Goal: Information Seeking & Learning: Learn about a topic

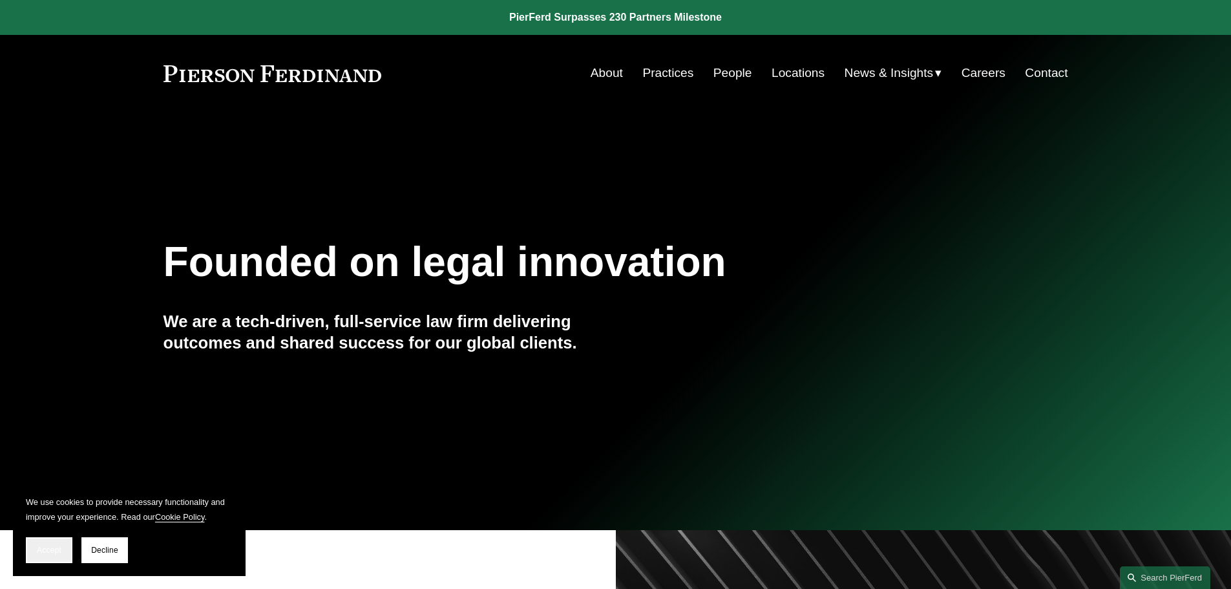
click at [52, 556] on button "Accept" at bounding box center [49, 550] width 47 height 26
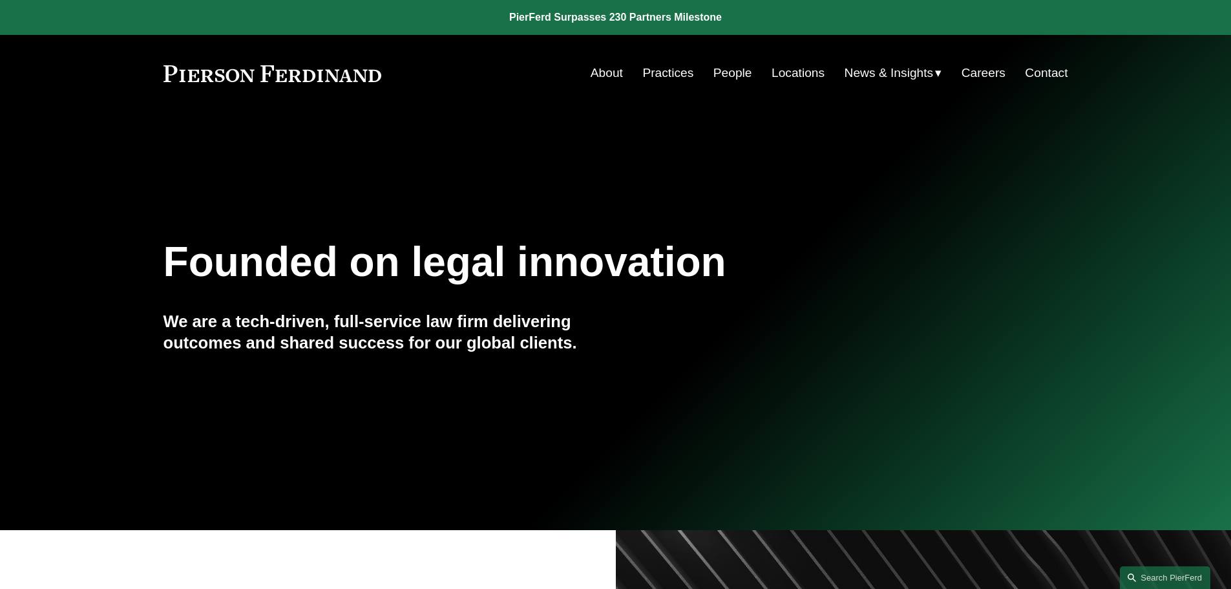
click at [667, 71] on link "Practices" at bounding box center [667, 73] width 51 height 25
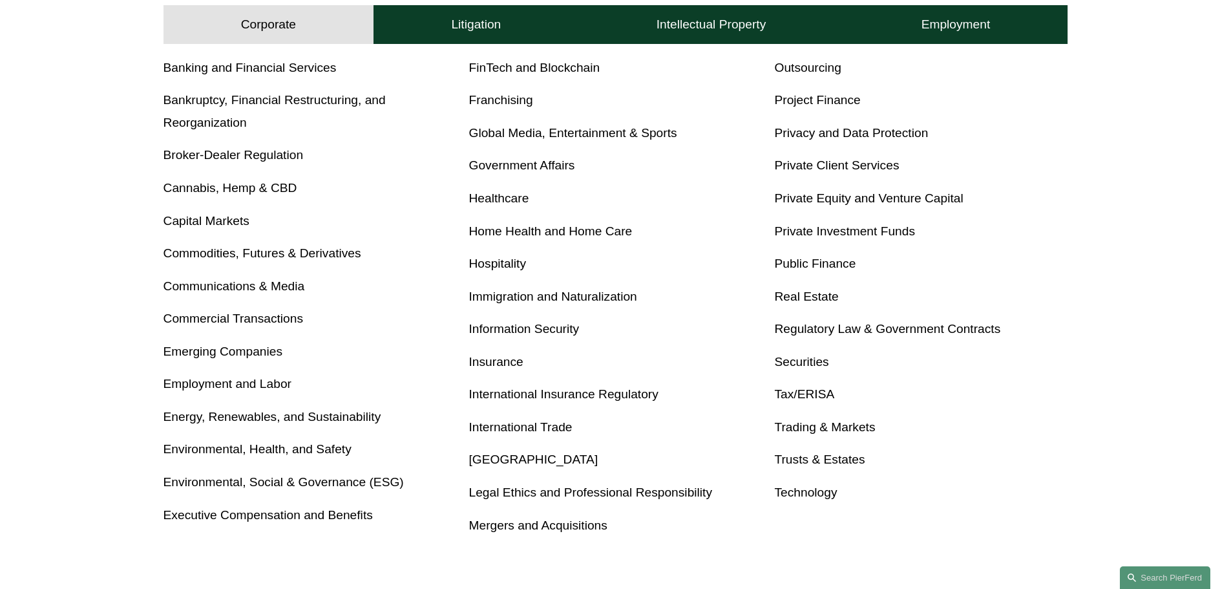
scroll to position [603, 0]
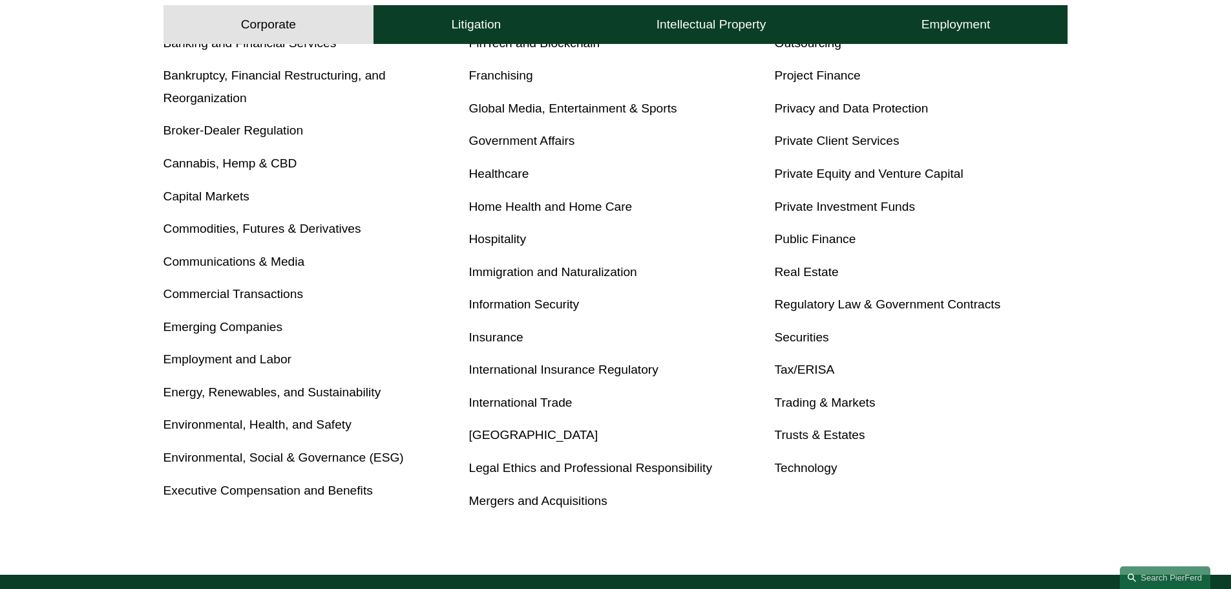
click at [795, 370] on link "Tax/ERISA" at bounding box center [804, 369] width 60 height 14
click at [824, 439] on link "Trusts & Estates" at bounding box center [819, 435] width 90 height 14
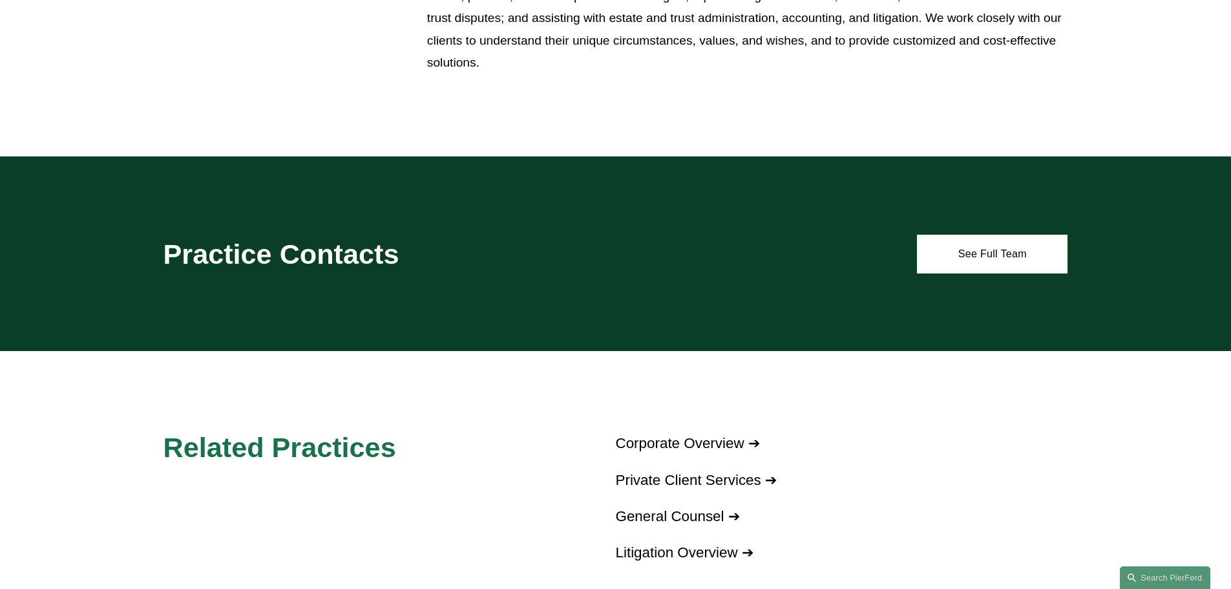
scroll to position [603, 0]
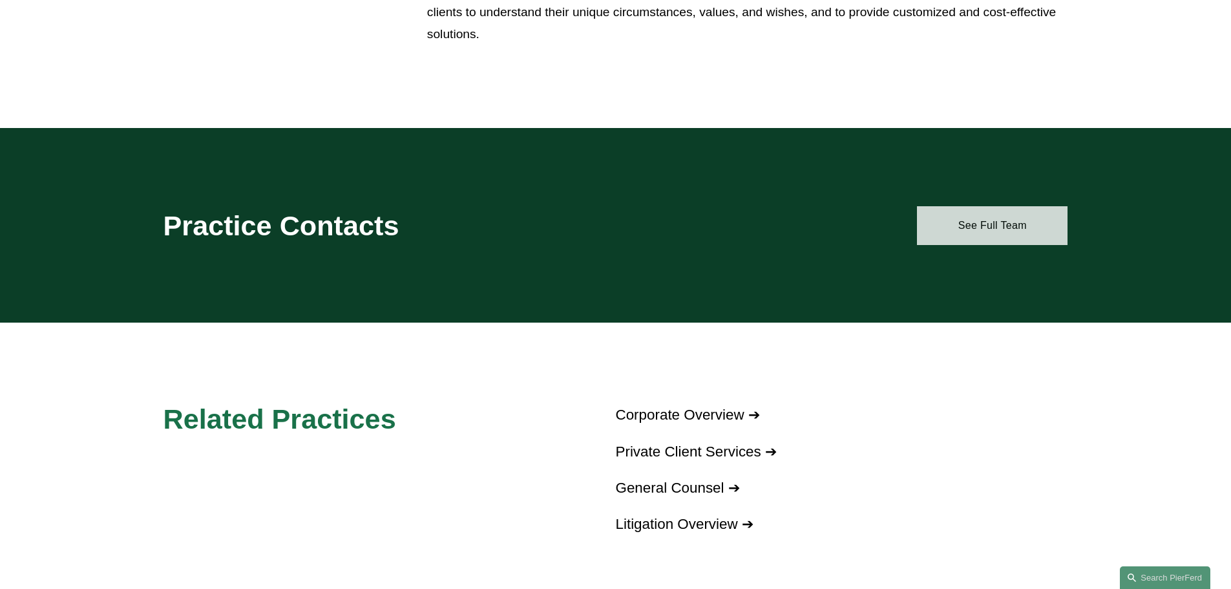
click at [928, 231] on link "See Full Team" at bounding box center [992, 225] width 151 height 39
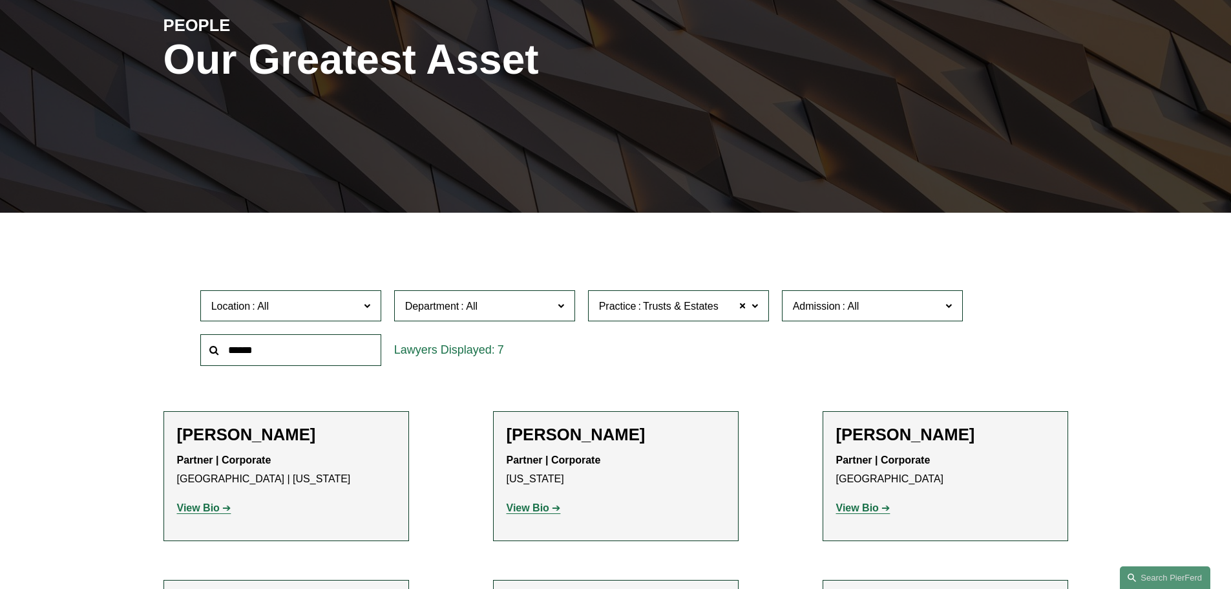
scroll to position [302, 0]
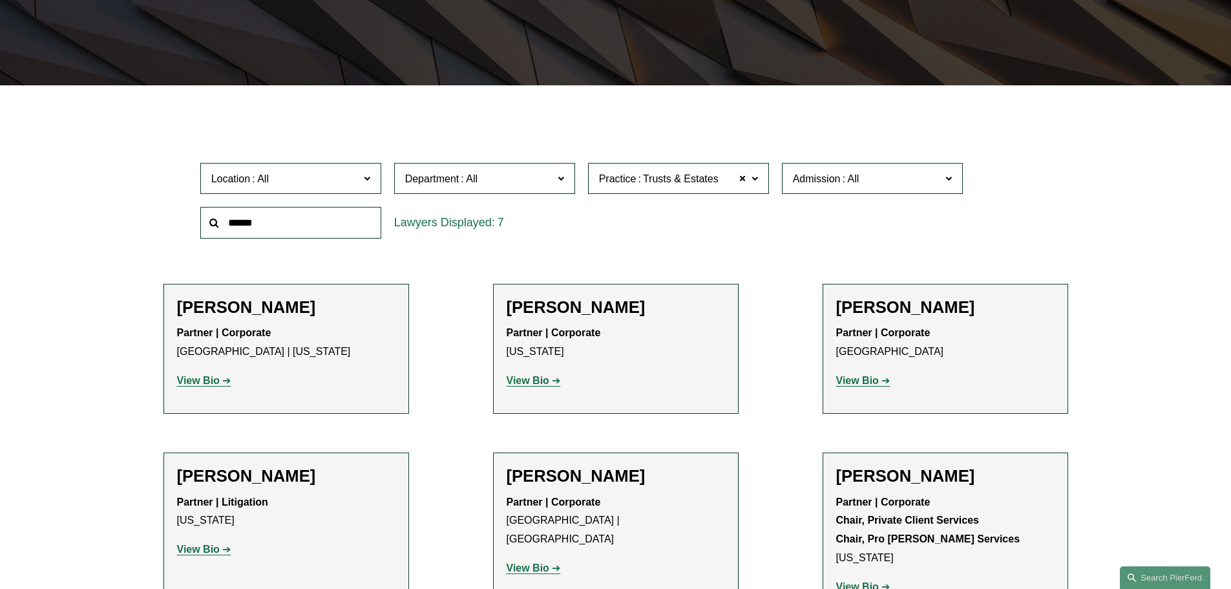
click at [800, 194] on label "Admission" at bounding box center [872, 179] width 181 height 32
click at [0, 0] on link "[US_STATE]" at bounding box center [0, 0] width 0 height 0
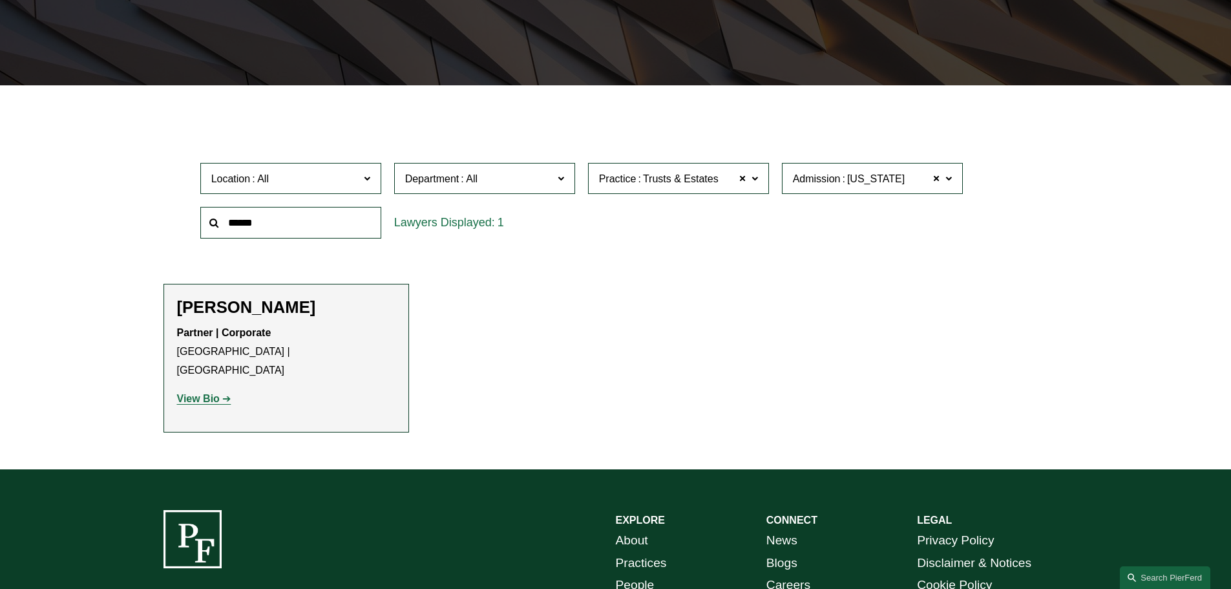
click at [193, 393] on strong "View Bio" at bounding box center [198, 398] width 43 height 11
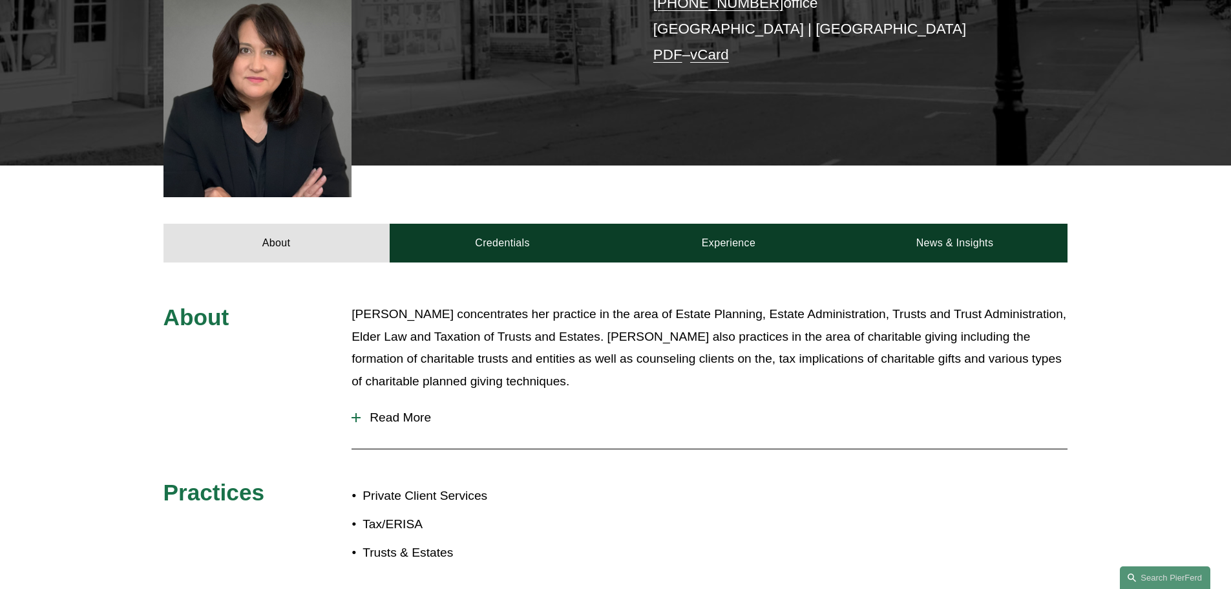
scroll to position [452, 0]
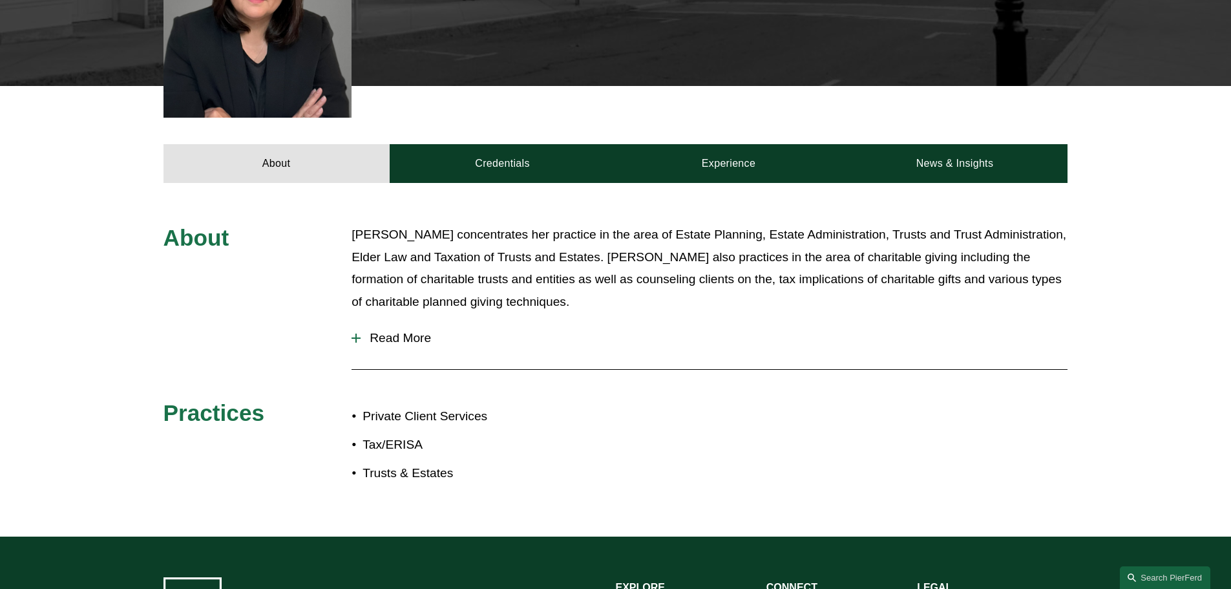
click at [424, 331] on span "Read More" at bounding box center [713, 338] width 707 height 14
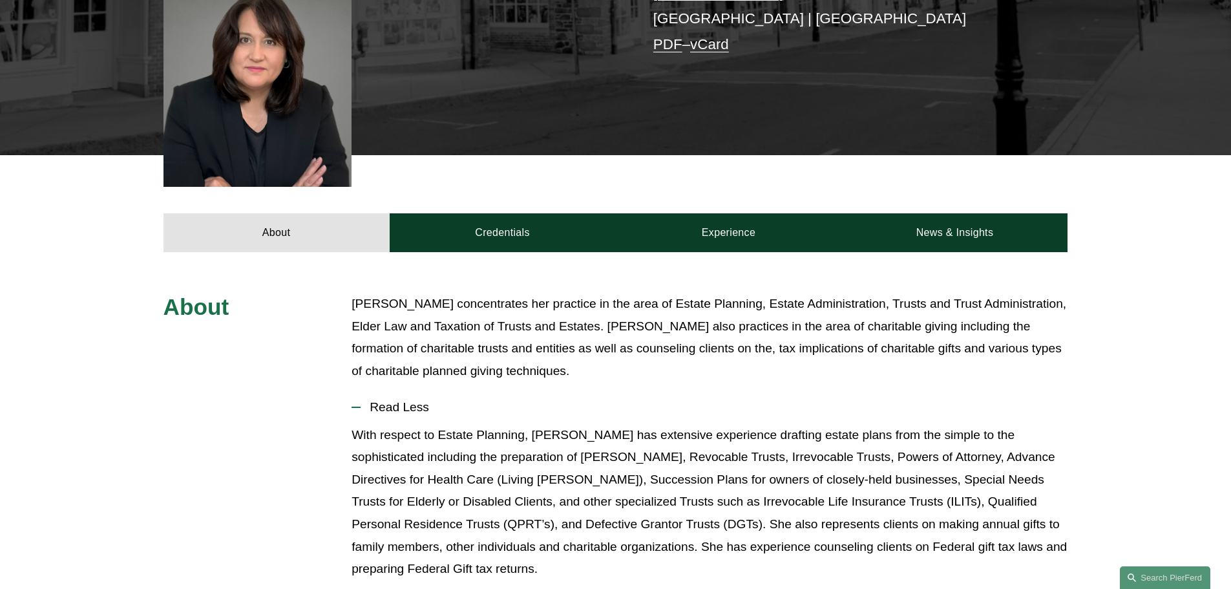
scroll to position [302, 0]
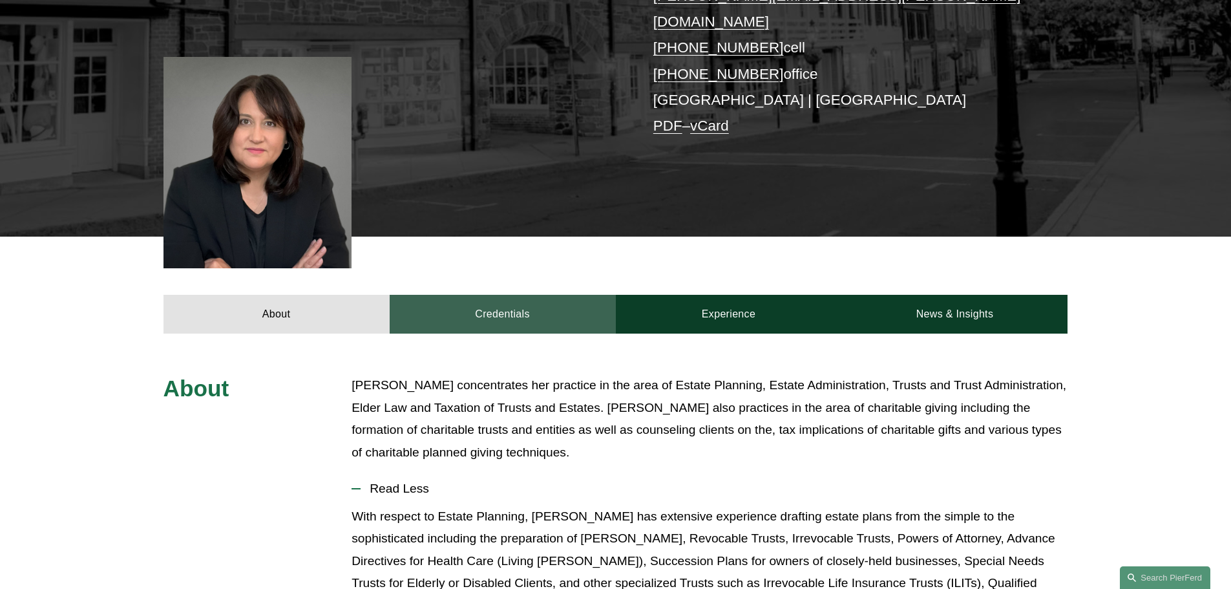
click at [455, 304] on link "Credentials" at bounding box center [503, 314] width 226 height 39
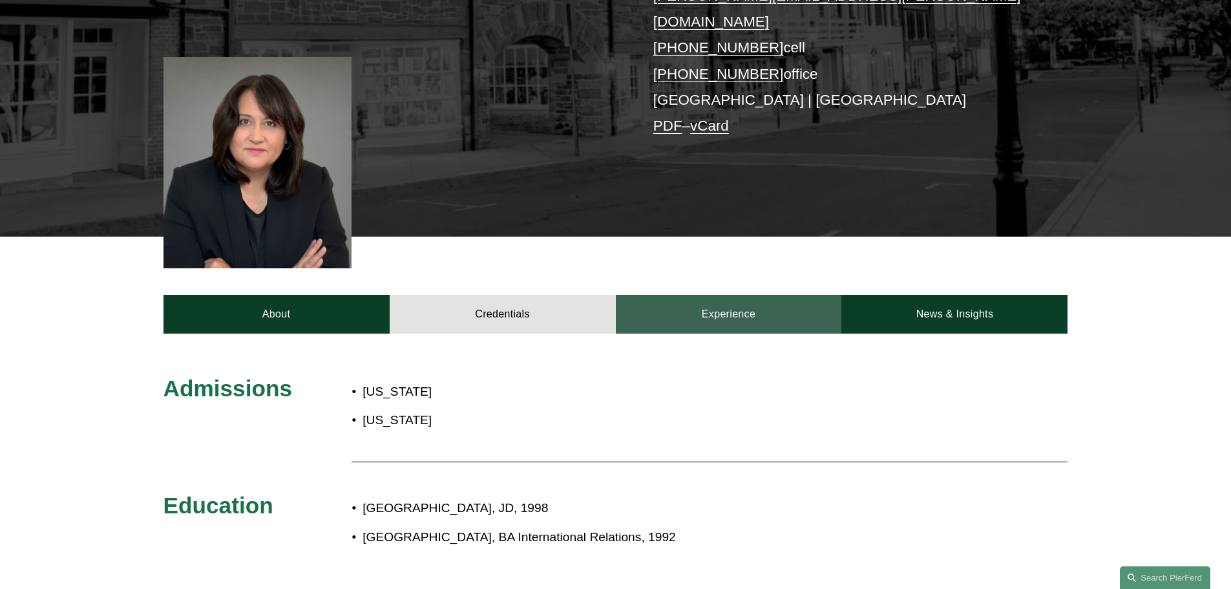
click at [708, 308] on link "Experience" at bounding box center [729, 314] width 226 height 39
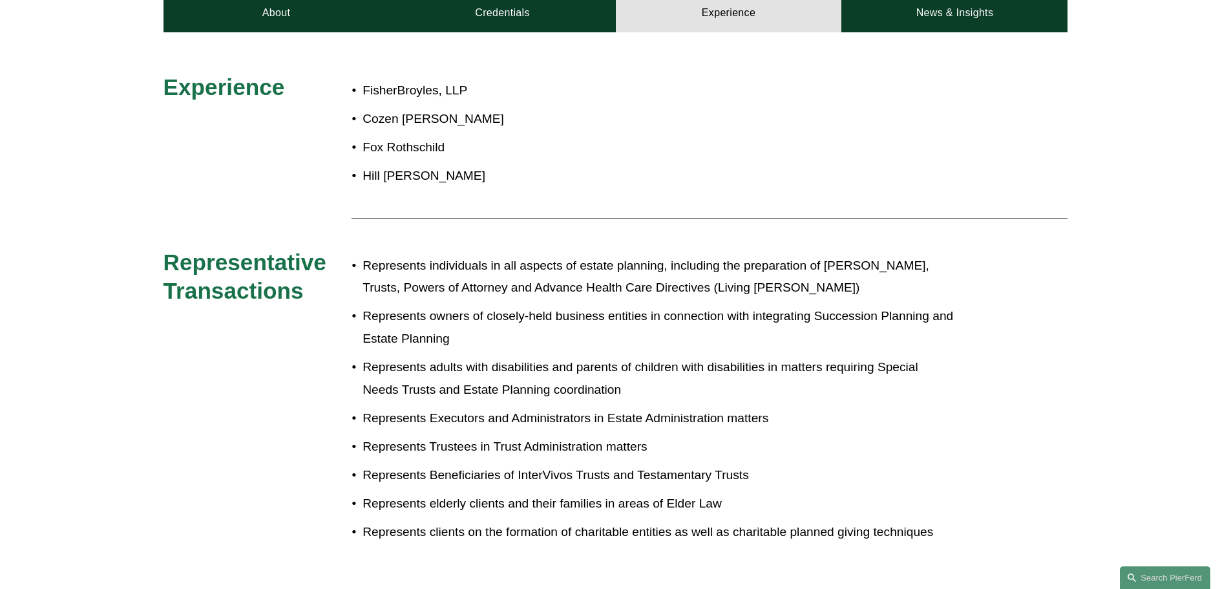
scroll to position [151, 0]
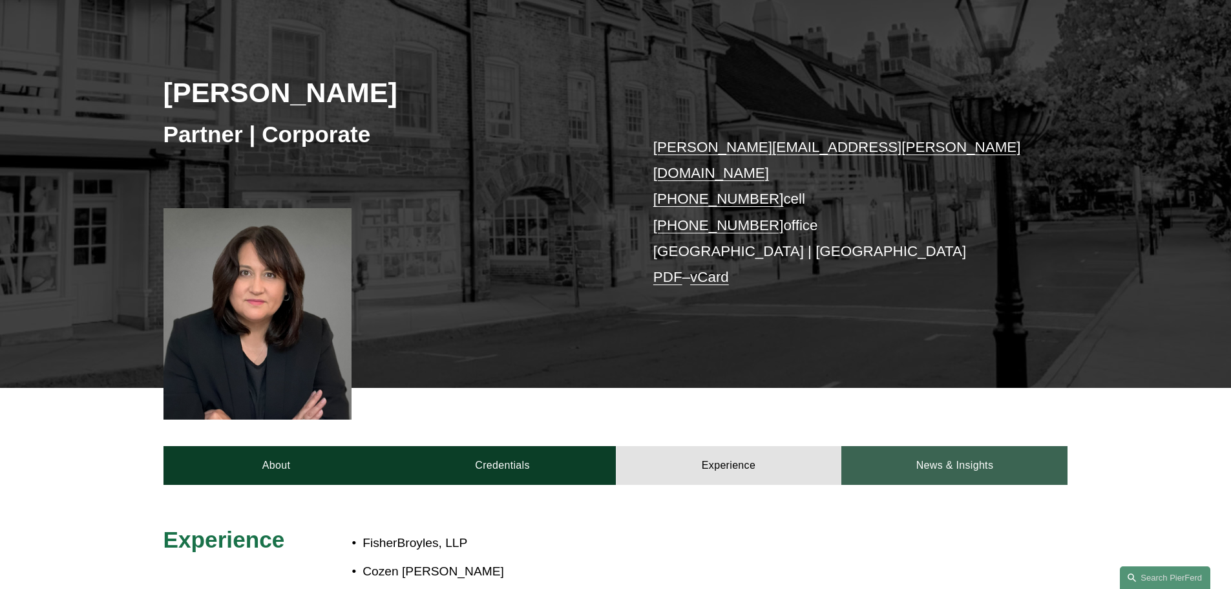
click at [888, 446] on link "News & Insights" at bounding box center [954, 465] width 226 height 39
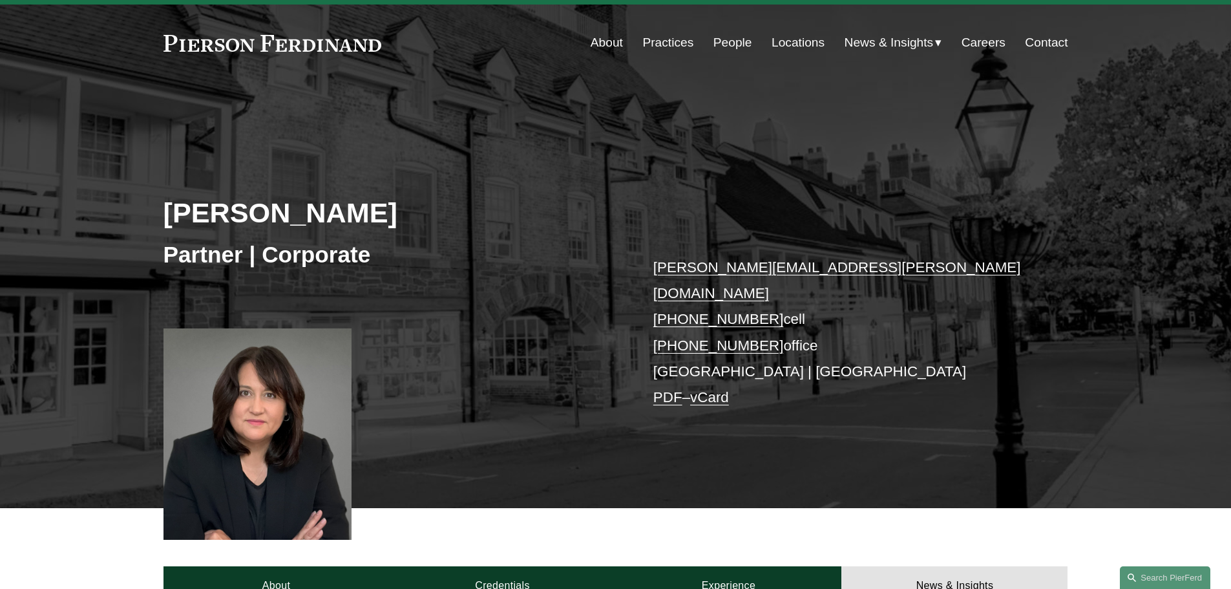
scroll to position [0, 0]
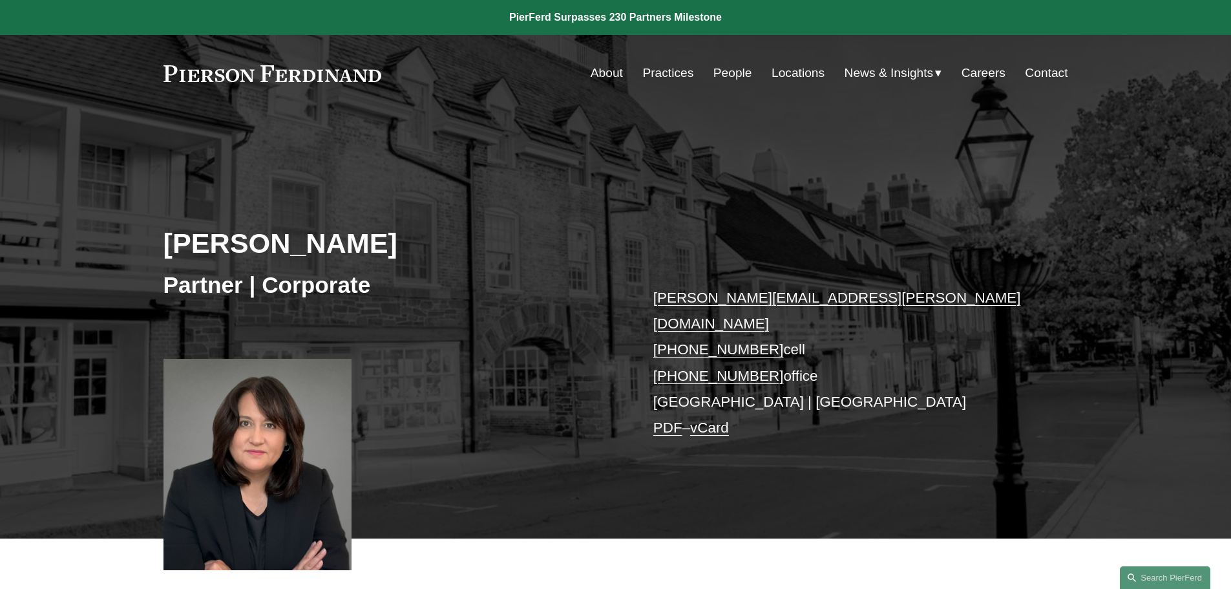
click at [0, 0] on span "Blogs" at bounding box center [0, 0] width 0 height 0
